Goal: Information Seeking & Learning: Learn about a topic

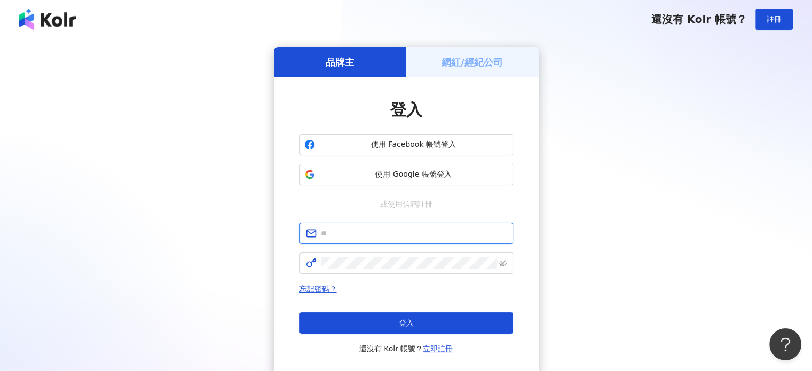
click at [483, 230] on input "text" at bounding box center [414, 234] width 186 height 12
type input "**********"
click at [414, 256] on span at bounding box center [407, 263] width 214 height 21
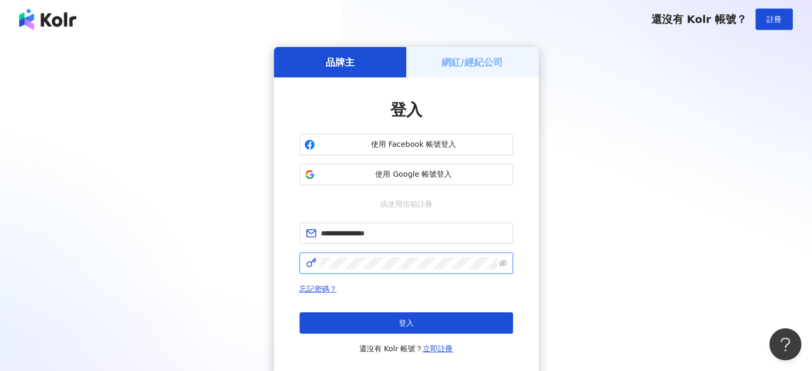
click button "登入" at bounding box center [407, 322] width 214 height 21
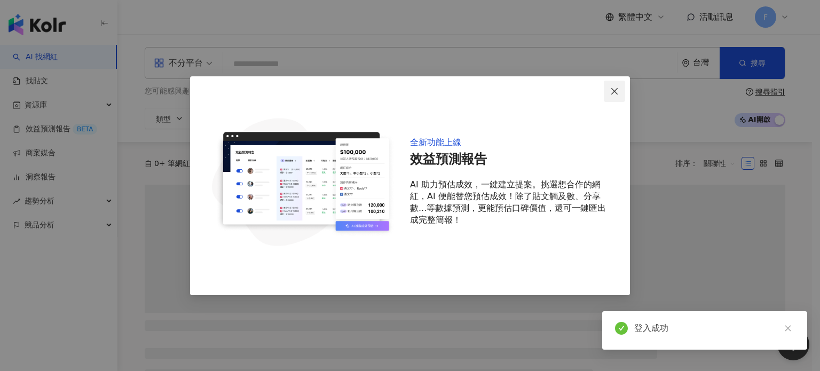
click at [619, 99] on button "Close" at bounding box center [614, 91] width 21 height 21
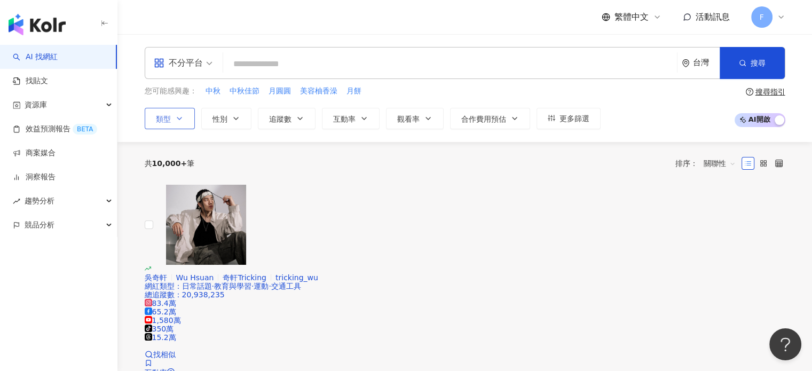
click at [182, 123] on button "類型" at bounding box center [170, 118] width 50 height 21
click at [232, 119] on icon "button" at bounding box center [236, 118] width 9 height 9
click at [244, 159] on label "女" at bounding box center [256, 153] width 25 height 12
click at [226, 159] on span "不限" at bounding box center [228, 153] width 24 height 12
click at [296, 120] on icon "button" at bounding box center [300, 118] width 9 height 9
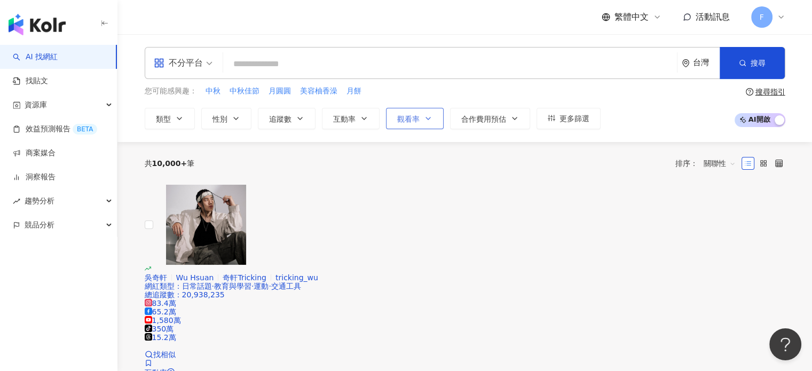
click at [412, 117] on span "觀看率" at bounding box center [408, 119] width 22 height 9
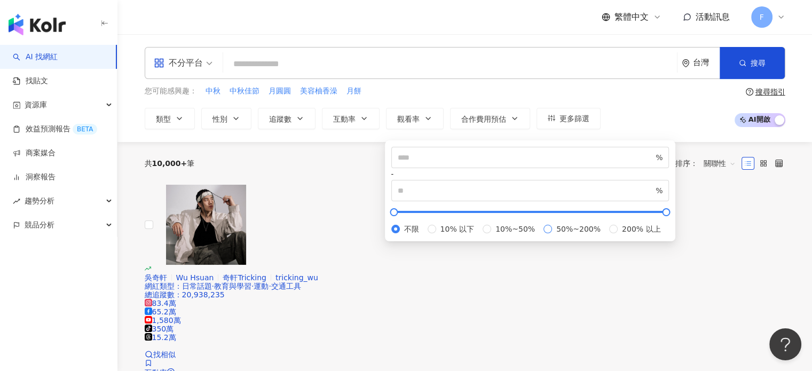
click at [552, 235] on span "50%~200%" at bounding box center [578, 229] width 53 height 12
type input "**"
type input "***"
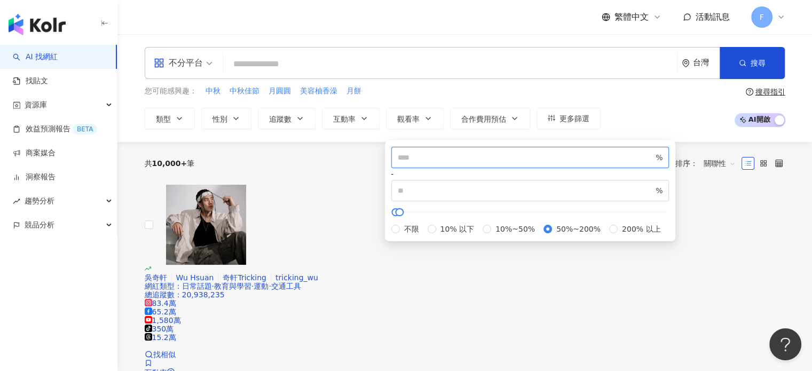
drag, startPoint x: 445, startPoint y: 165, endPoint x: 326, endPoint y: 149, distance: 120.7
type input "***"
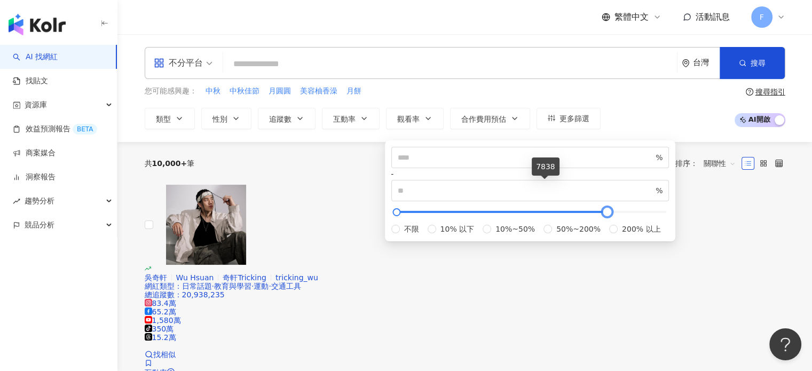
type input "*****"
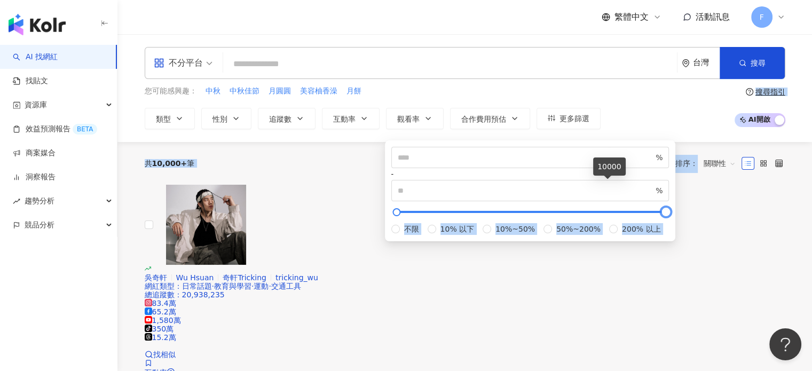
drag, startPoint x: 405, startPoint y: 185, endPoint x: 778, endPoint y: 152, distance: 374.9
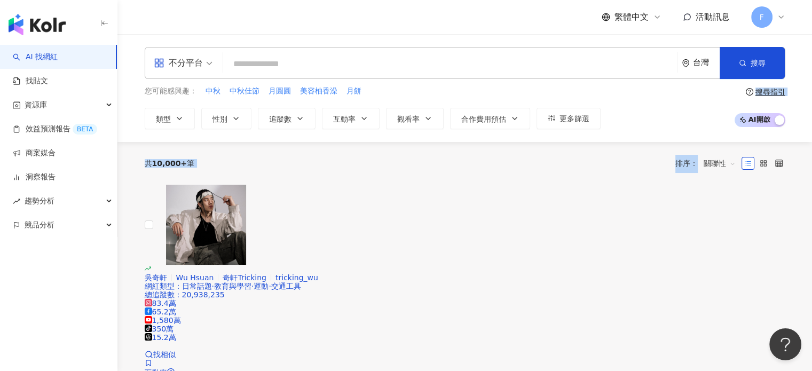
click at [623, 155] on div "共 10,000+ 筆 排序： 關聯性" at bounding box center [465, 163] width 641 height 17
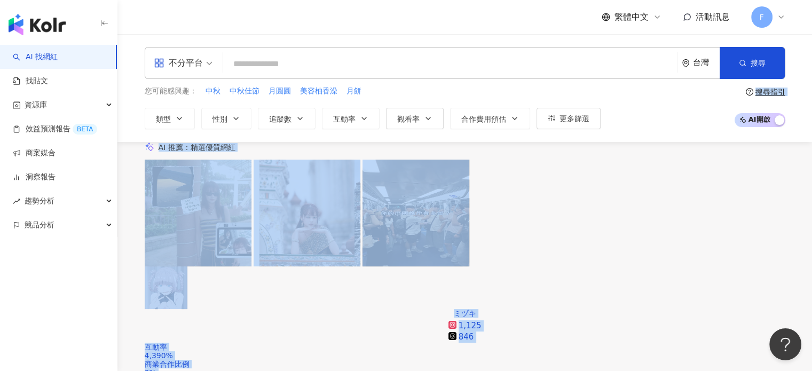
click at [575, 153] on div "AI 推薦 ： 精選優質網紅" at bounding box center [465, 147] width 641 height 11
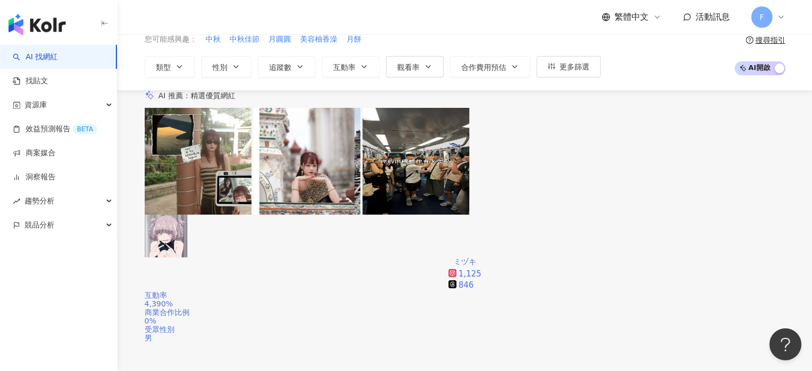
scroll to position [107, 0]
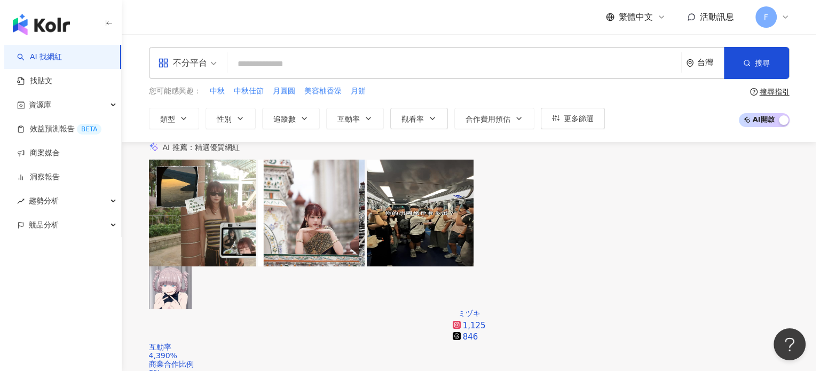
scroll to position [0, 0]
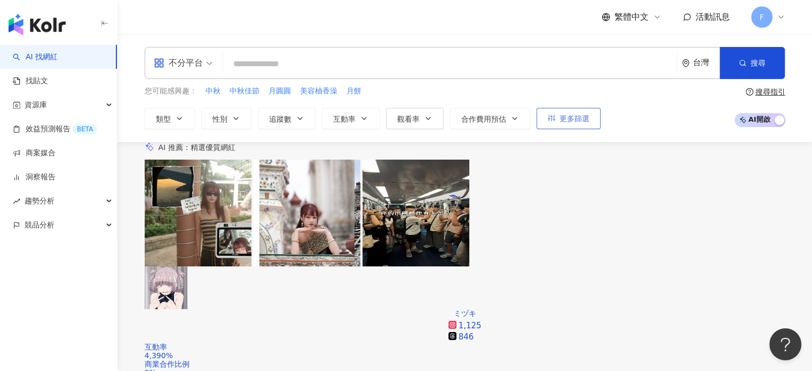
click at [549, 117] on icon "button" at bounding box center [551, 118] width 7 height 6
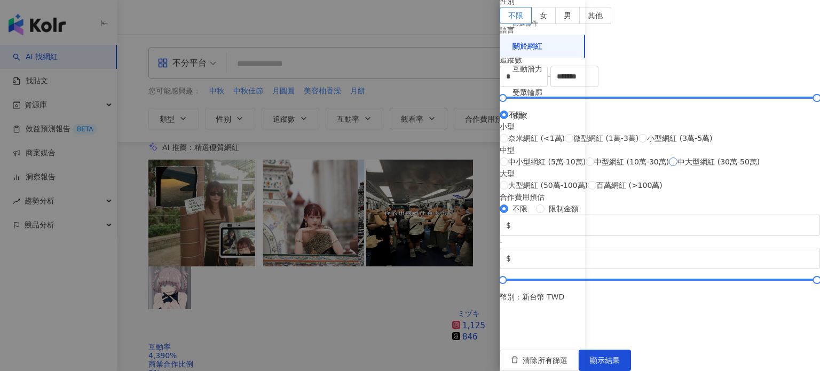
scroll to position [434, 0]
click at [534, 76] on div "互動潛力" at bounding box center [542, 70] width 85 height 24
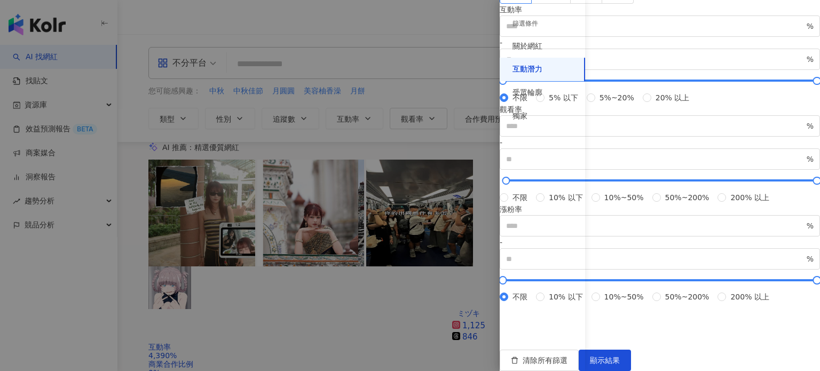
scroll to position [344, 0]
click at [545, 96] on div "受眾輪廓" at bounding box center [542, 93] width 85 height 24
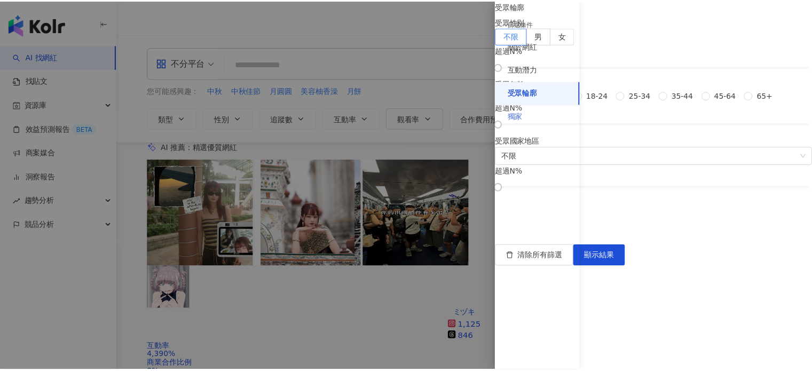
scroll to position [147, 0]
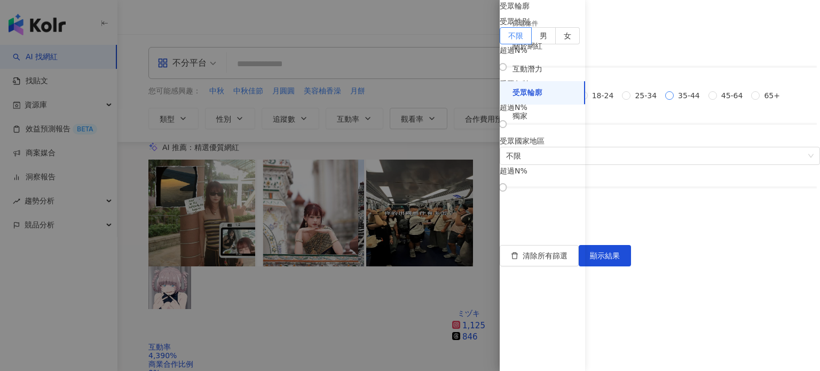
click at [674, 101] on span "35-44" at bounding box center [689, 96] width 30 height 12
drag, startPoint x: 622, startPoint y: 205, endPoint x: 640, endPoint y: 209, distance: 19.2
click at [640, 191] on div "受眾輪廓 受眾性別 不限 男 女 超過 N % 受眾年齡 不限 13-17 18-24 25-34 35-44 45-64 65+ 35-44 超過 20 %…" at bounding box center [660, 95] width 320 height 191
click at [620, 260] on span "顯示結果" at bounding box center [605, 256] width 30 height 9
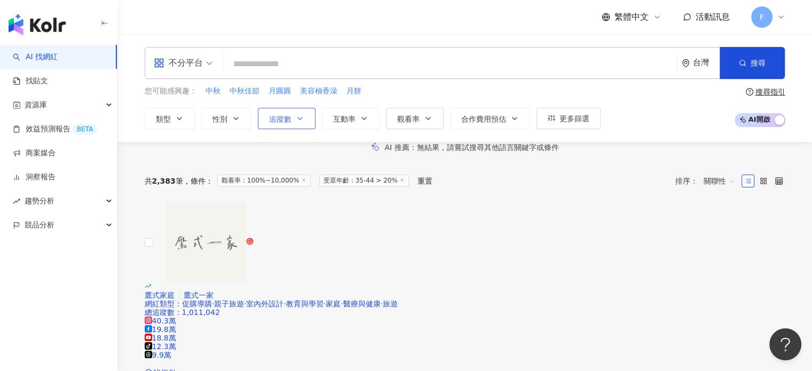
click at [296, 122] on icon "button" at bounding box center [300, 118] width 9 height 9
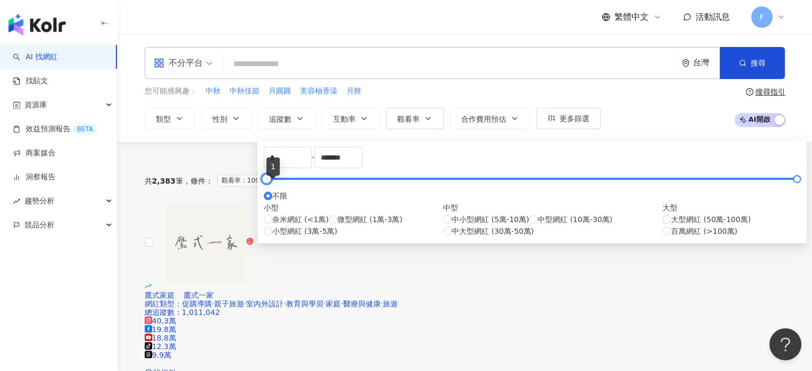
drag, startPoint x: 303, startPoint y: 191, endPoint x: 263, endPoint y: 183, distance: 41.0
click at [263, 183] on div "* - ******* 不限 小型 奈米網紅 (<1萬) 微型網紅 (1萬-3萬) 小型網紅 (3萬-5萬) 中型 中小型網紅 (5萬-10萬) 中型網紅 (…" at bounding box center [532, 191] width 550 height 103
click at [311, 158] on input "*" at bounding box center [287, 157] width 47 height 20
type input "******"
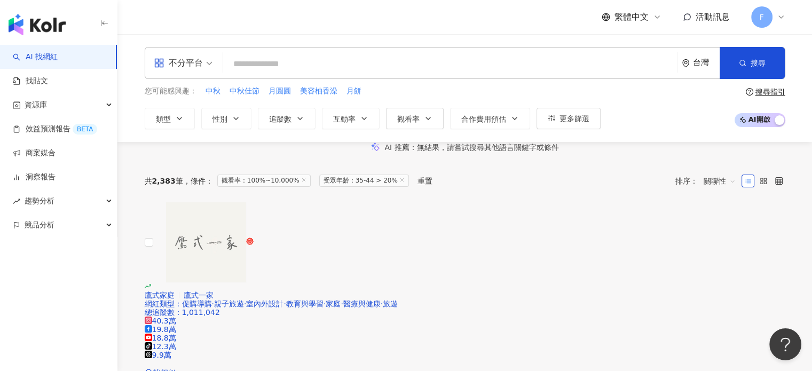
click at [657, 153] on div "AI 推薦 ： 無結果，請嘗試搜尋其他語言關鍵字或條件" at bounding box center [465, 147] width 641 height 11
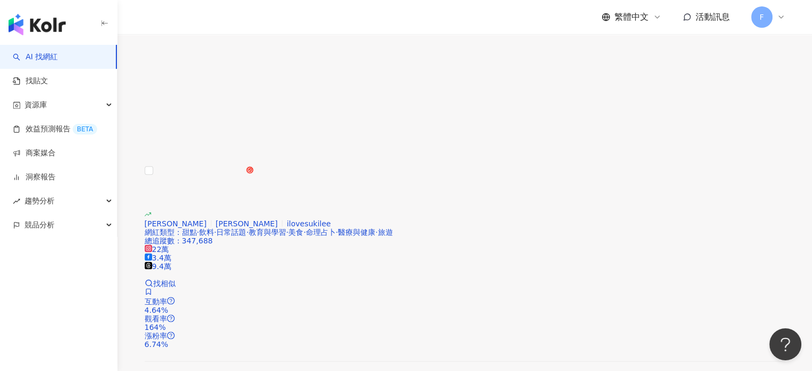
scroll to position [1908, 0]
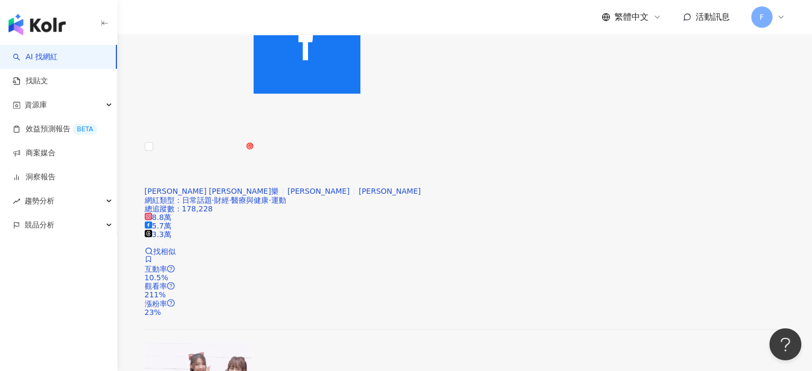
scroll to position [1850, 0]
